Goal: Check status: Check status

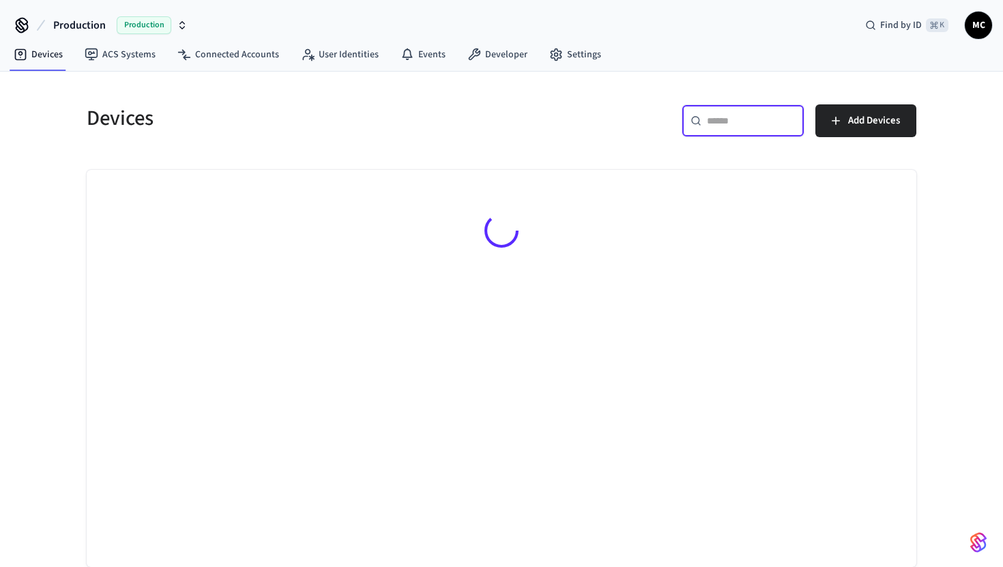
click at [722, 123] on input "text" at bounding box center [751, 121] width 89 height 14
paste input "**********"
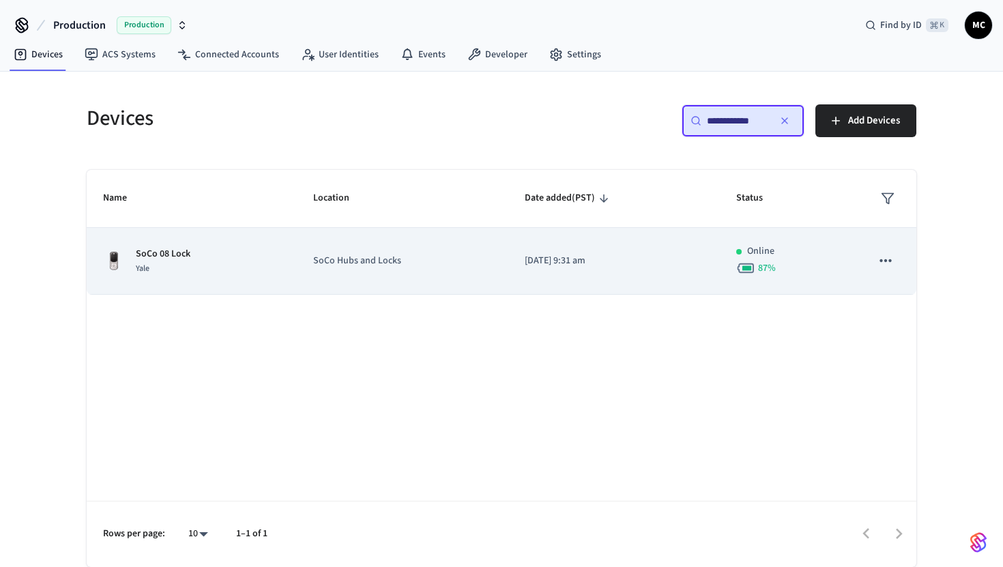
type input "**********"
click at [211, 285] on td "SoCo 08 Lock Yale" at bounding box center [192, 261] width 210 height 67
click at [143, 256] on p "SoCo 08 Lock" at bounding box center [163, 254] width 55 height 14
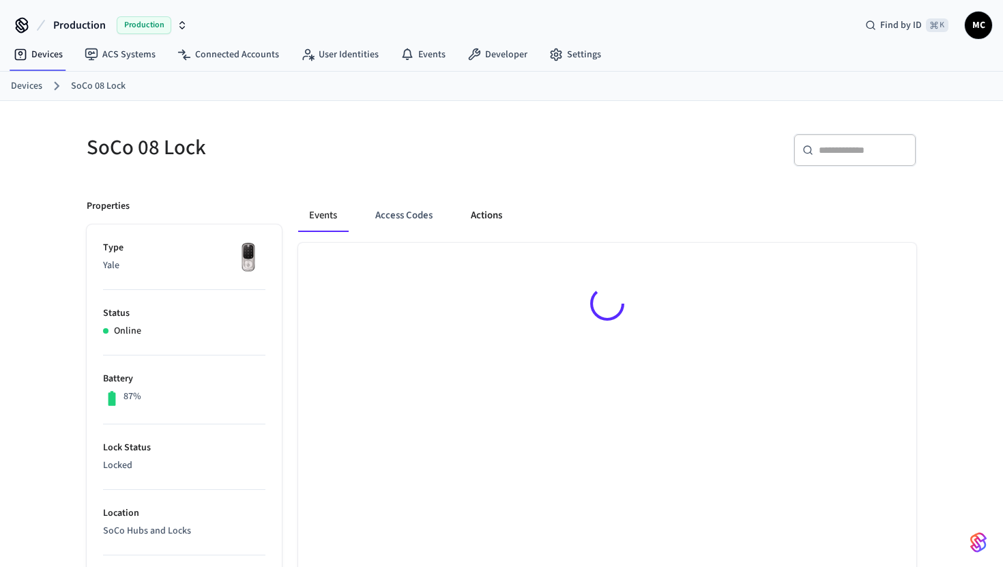
click at [482, 218] on button "Actions" at bounding box center [486, 215] width 53 height 33
click at [414, 218] on button "Access Codes" at bounding box center [404, 215] width 79 height 33
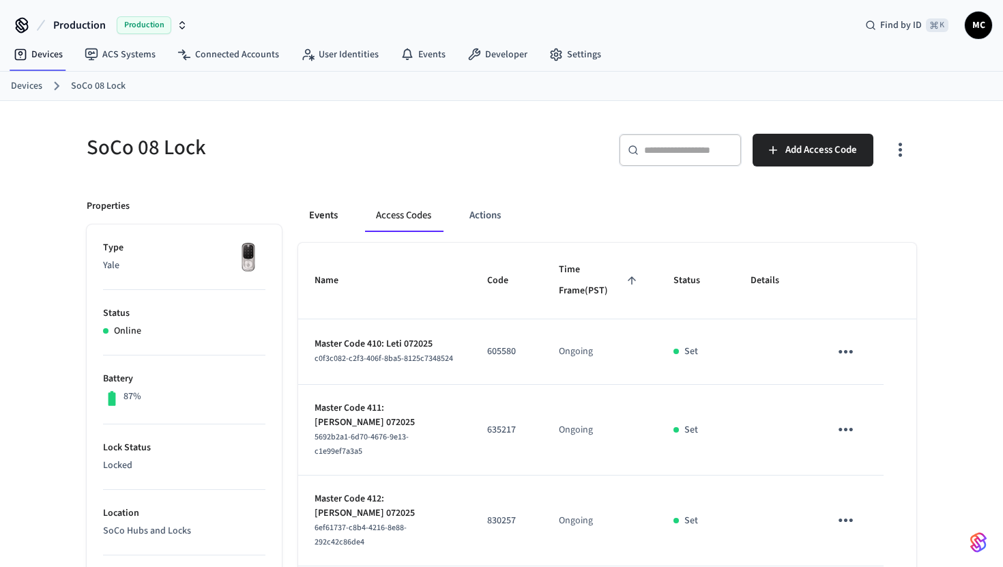
click at [318, 209] on button "Events" at bounding box center [323, 215] width 50 height 33
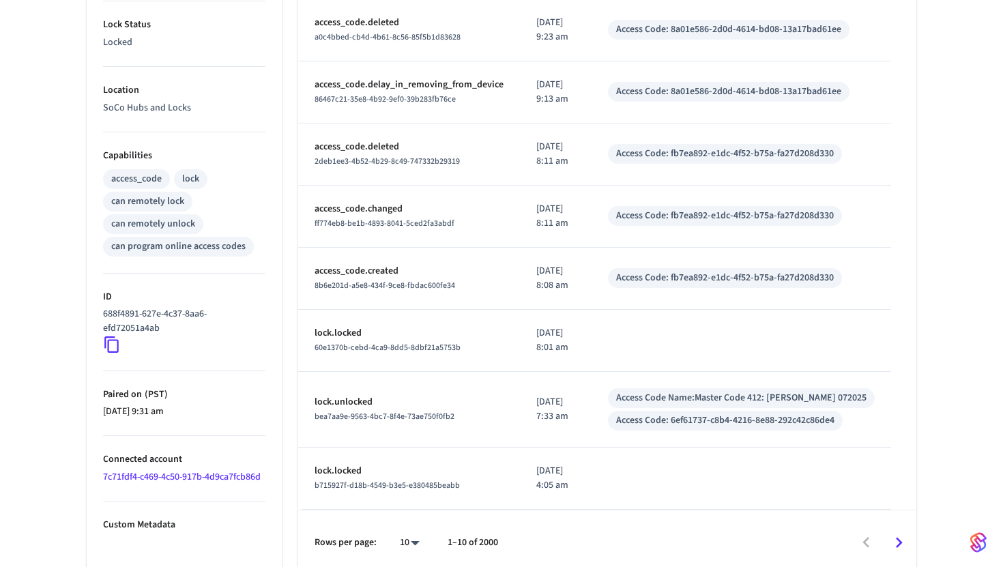
scroll to position [432, 0]
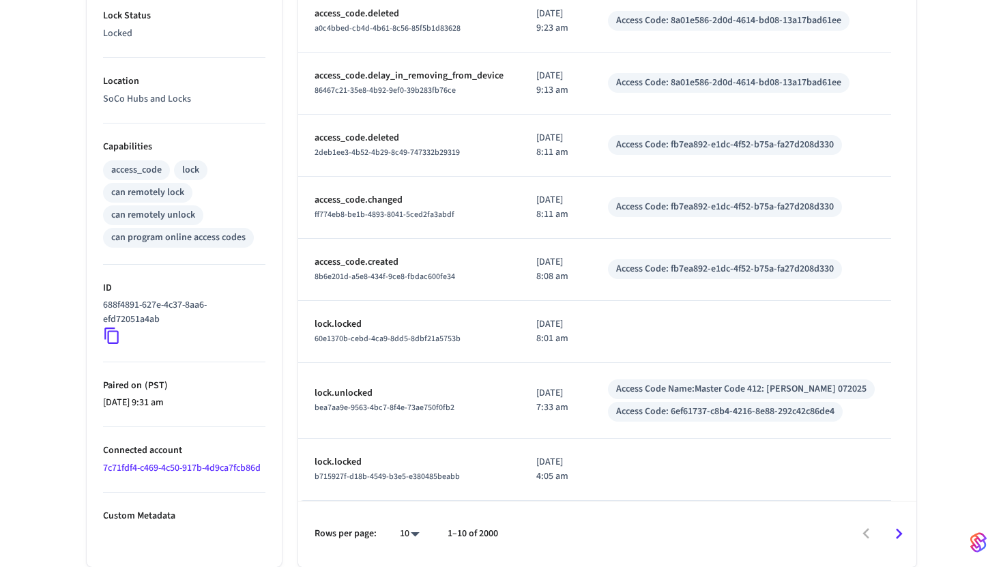
click at [901, 531] on icon "Go to next page" at bounding box center [899, 533] width 21 height 21
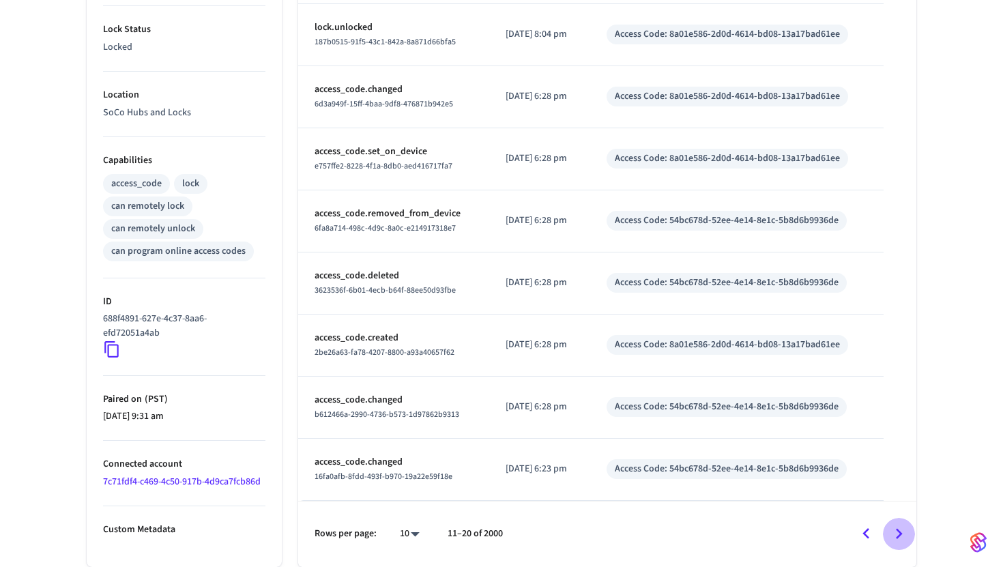
click at [900, 534] on icon "Go to next page" at bounding box center [899, 533] width 7 height 11
click at [871, 537] on icon "Go to previous page" at bounding box center [866, 533] width 21 height 21
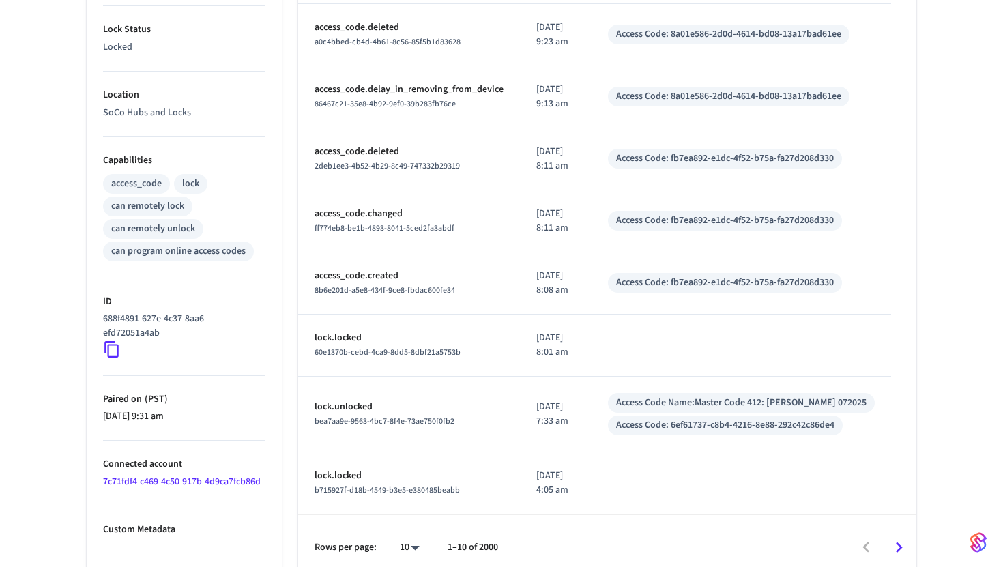
scroll to position [432, 0]
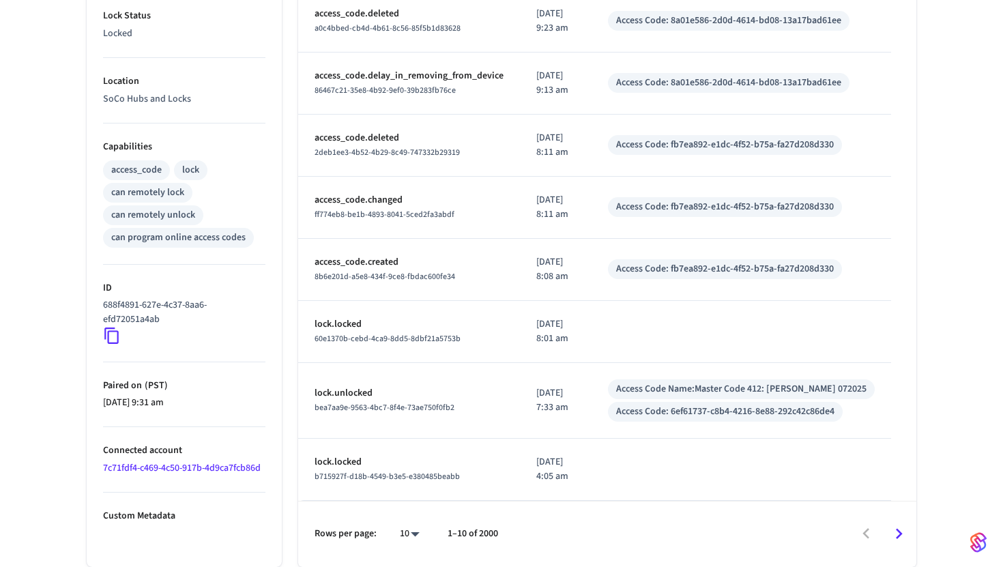
click at [108, 330] on icon at bounding box center [112, 336] width 18 height 18
click at [110, 342] on icon at bounding box center [112, 336] width 18 height 18
click at [111, 336] on icon at bounding box center [112, 336] width 18 height 18
